Goal: Task Accomplishment & Management: Manage account settings

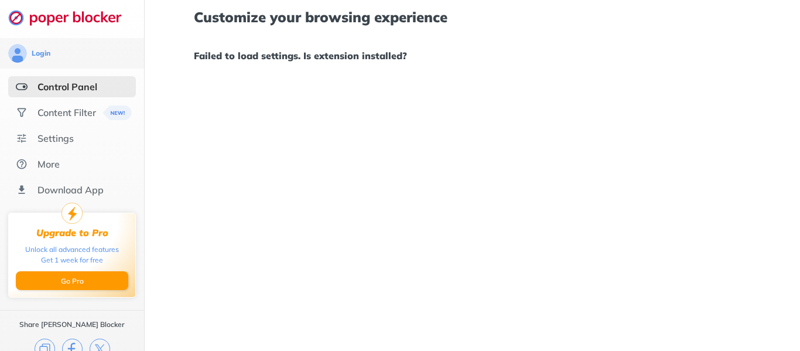
click at [62, 89] on div "Control Panel" at bounding box center [67, 87] width 60 height 12
click at [62, 87] on div "Control Panel" at bounding box center [67, 87] width 60 height 12
click at [56, 114] on div "Content Filter" at bounding box center [66, 113] width 59 height 12
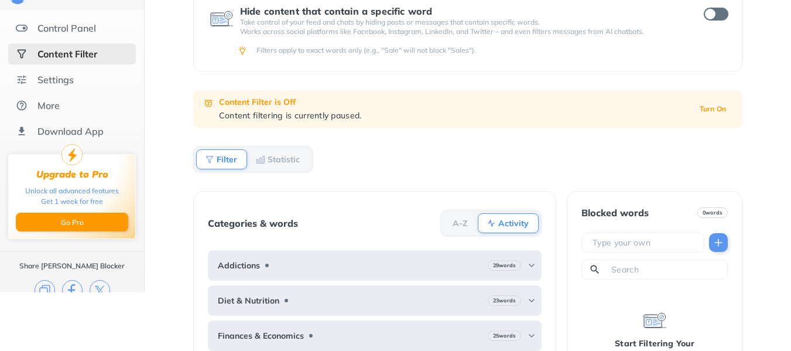
scroll to position [117, 0]
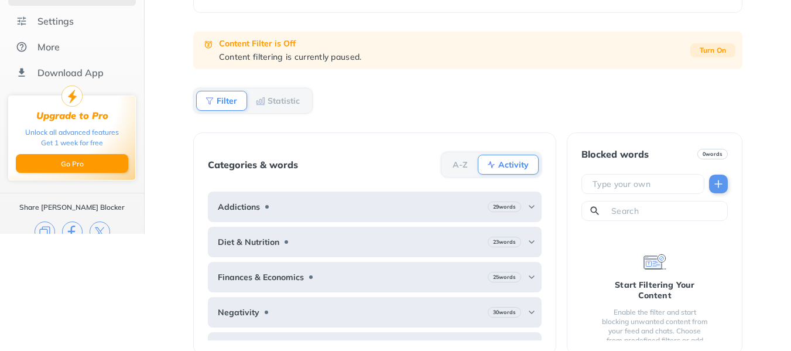
click at [715, 50] on b "Turn On" at bounding box center [713, 50] width 27 height 8
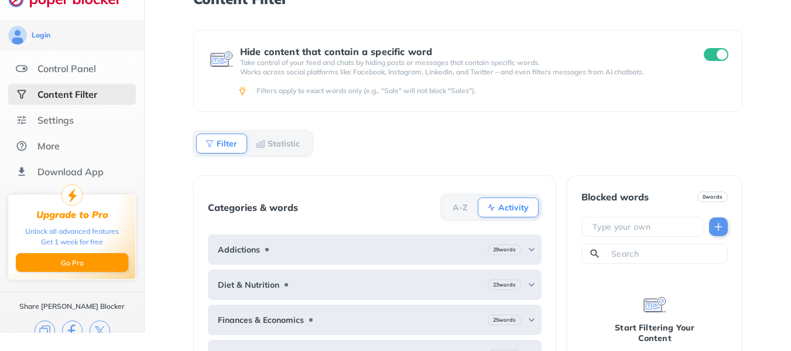
scroll to position [77, 0]
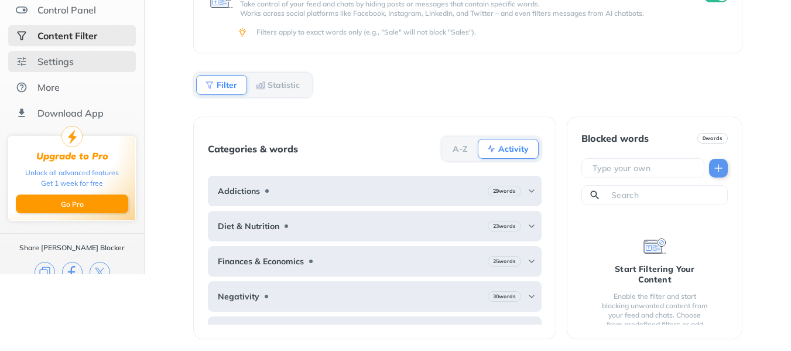
click at [52, 57] on div "Settings" at bounding box center [55, 62] width 36 height 12
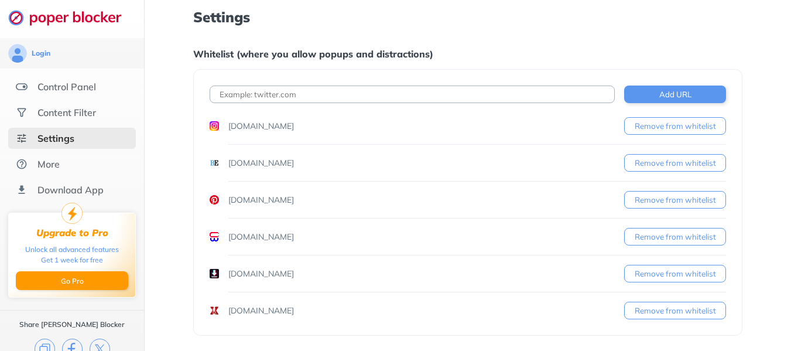
scroll to position [18, 0]
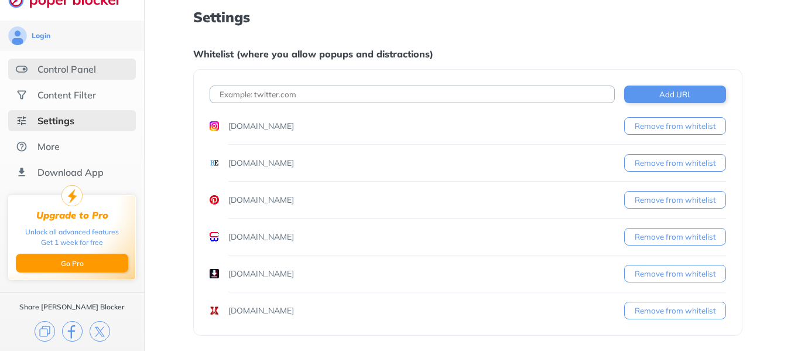
click at [78, 69] on div "Control Panel" at bounding box center [66, 69] width 59 height 12
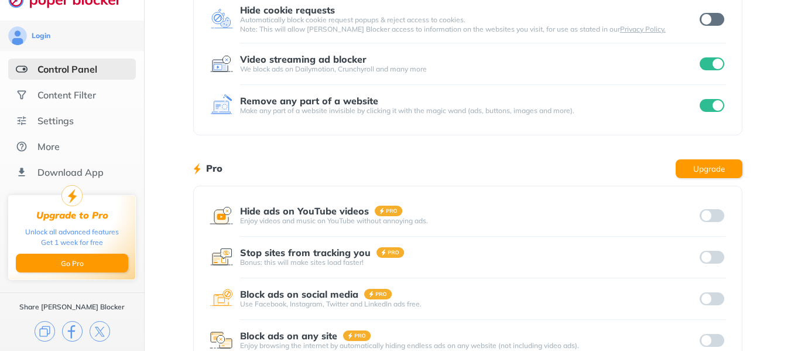
scroll to position [255, 0]
